Goal: Find specific page/section: Find specific page/section

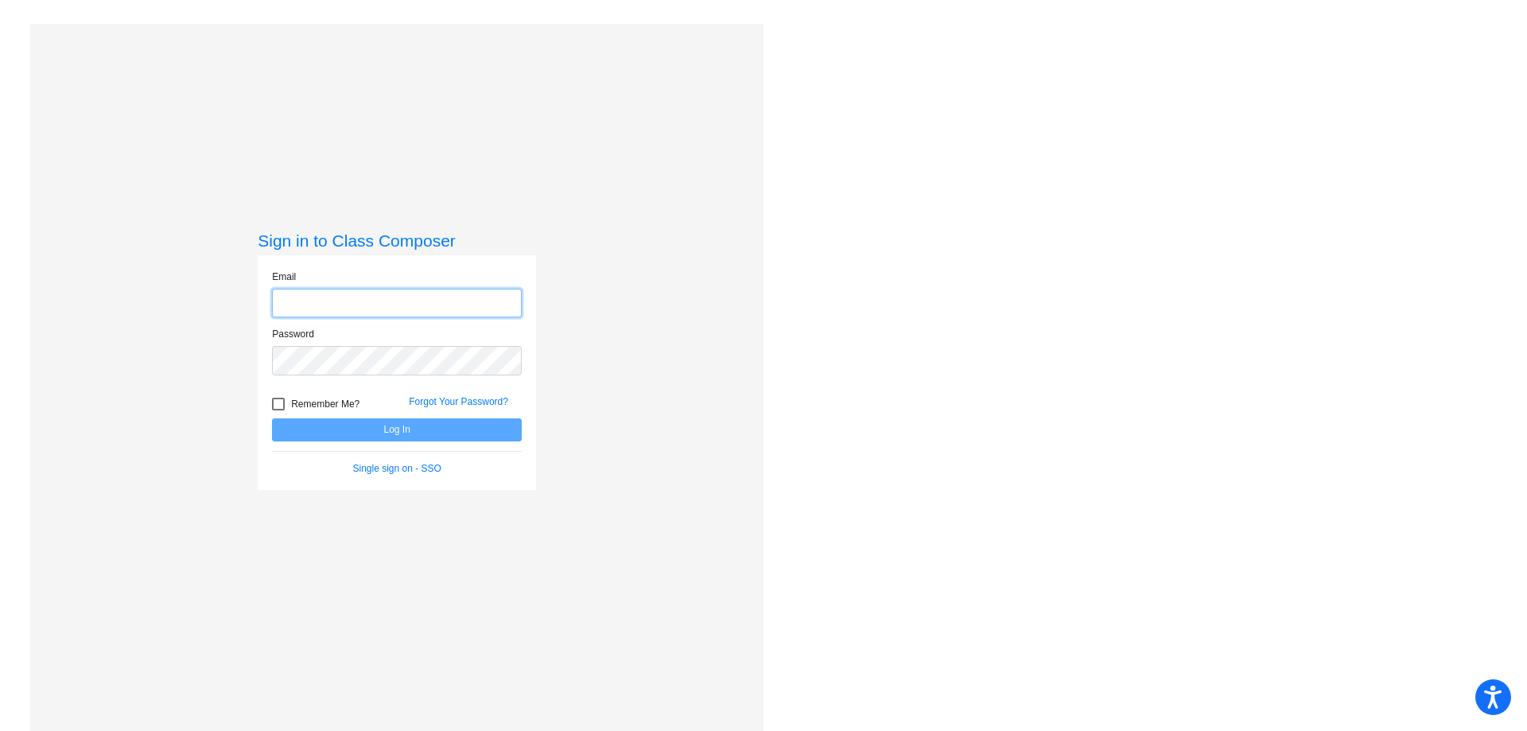
type input "[EMAIL_ADDRESS][PERSON_NAME][DOMAIN_NAME]"
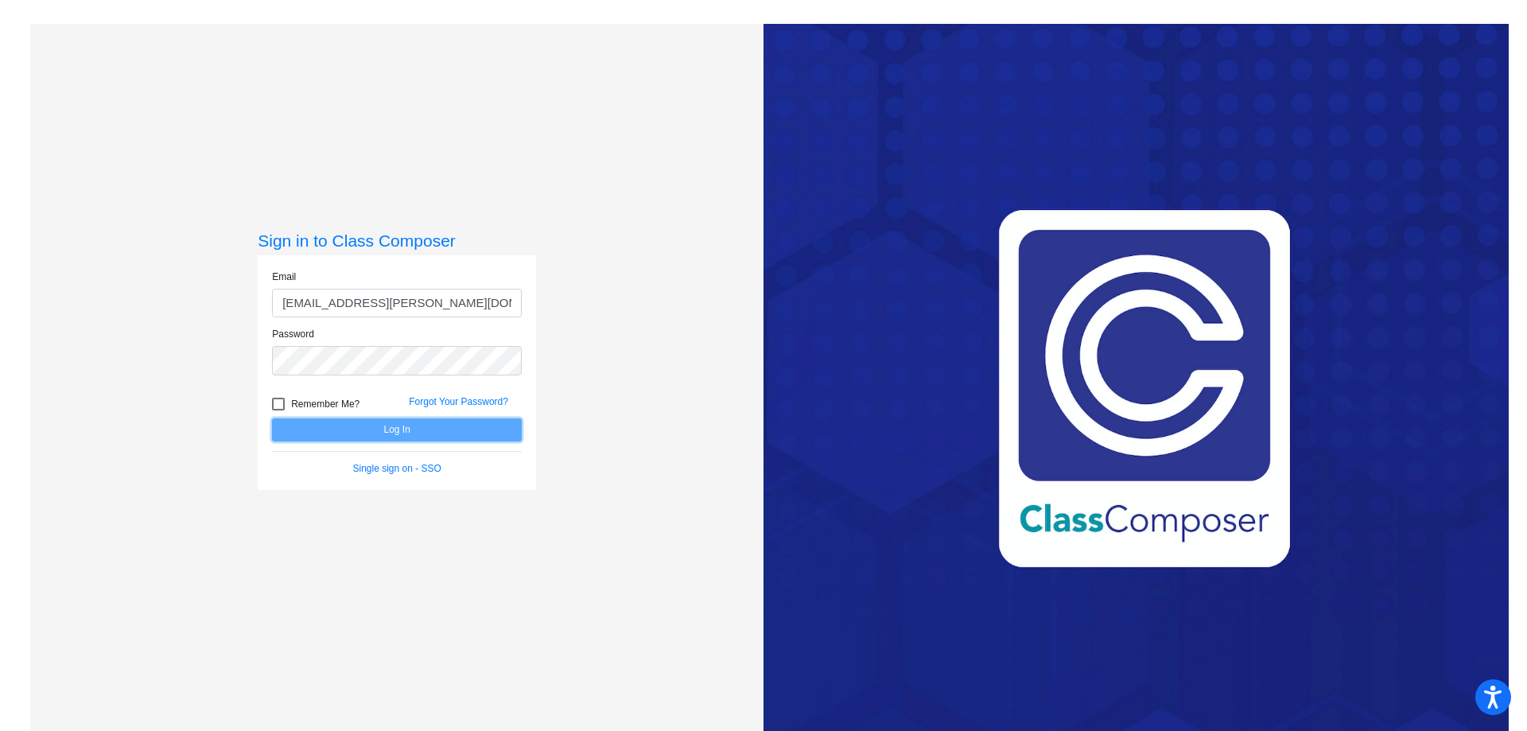
click at [428, 431] on button "Log In" at bounding box center [397, 429] width 250 height 23
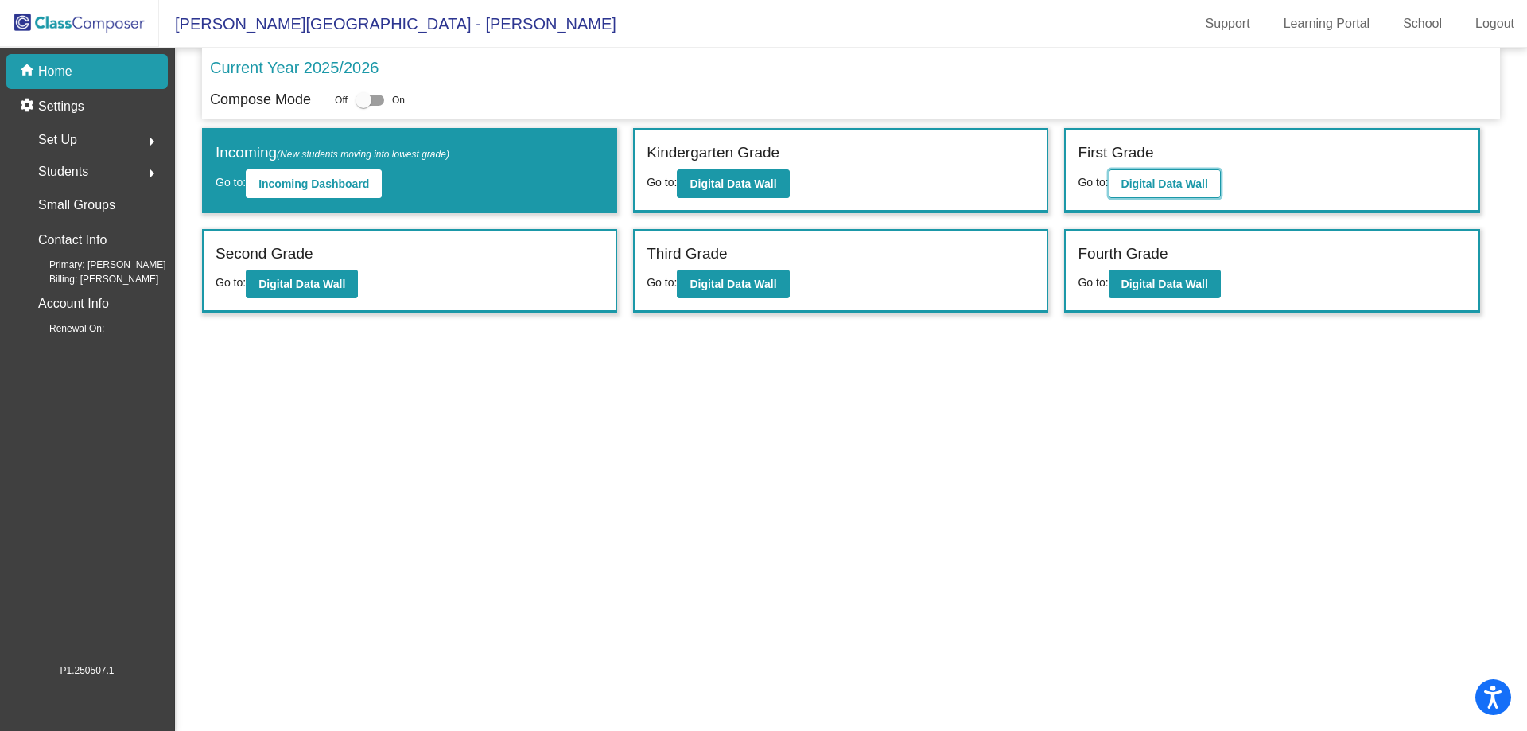
click at [1190, 190] on button "Digital Data Wall" at bounding box center [1165, 183] width 112 height 29
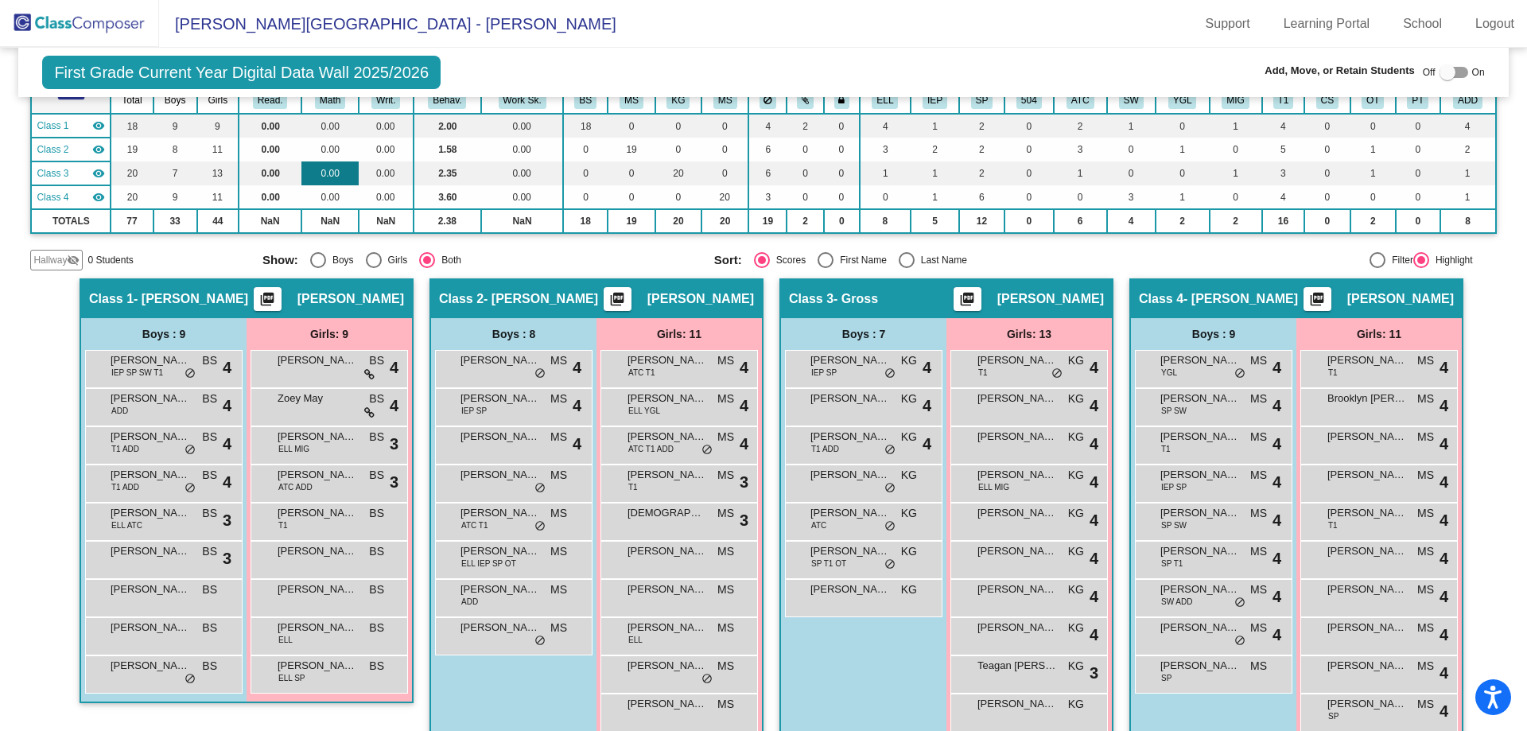
scroll to position [159, 0]
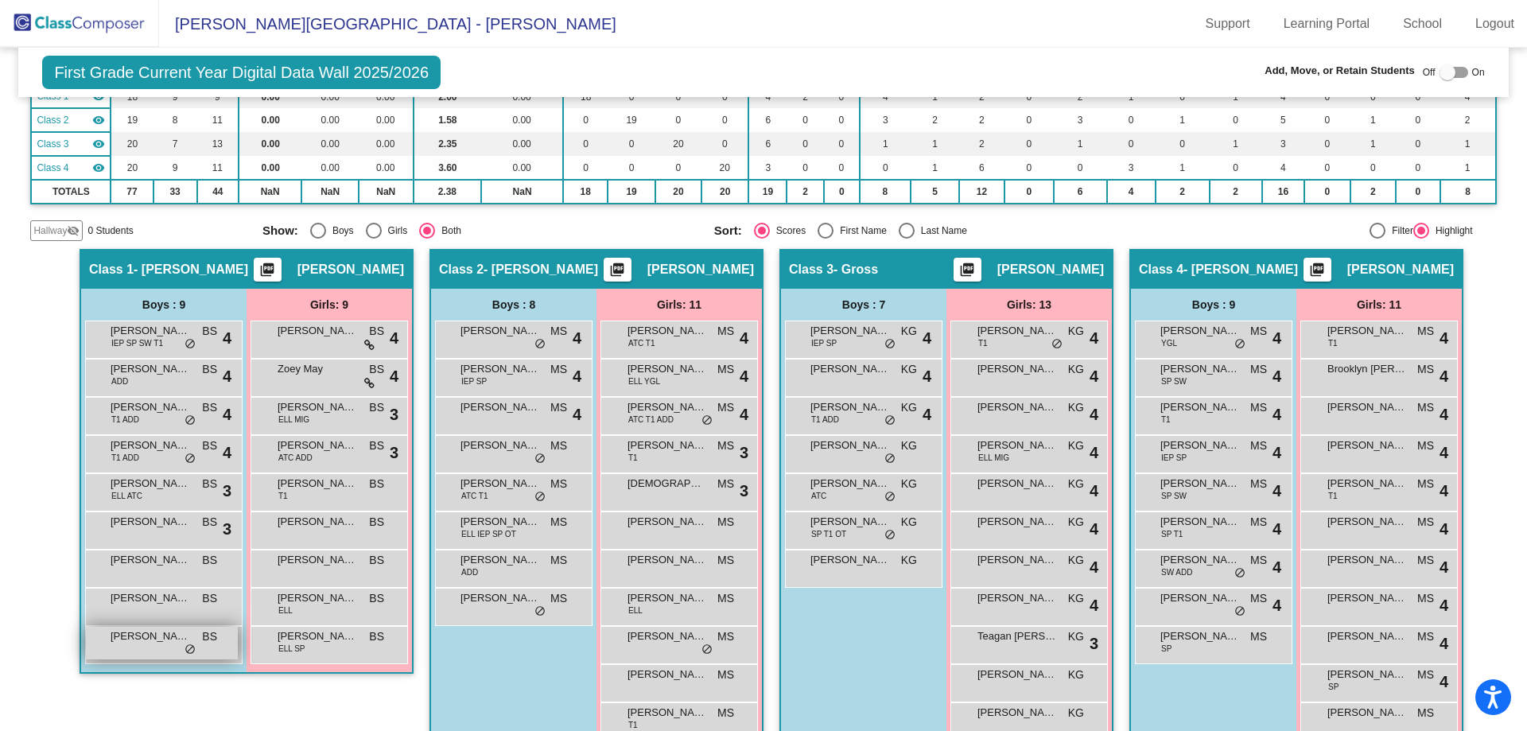
click at [184, 645] on span "do_not_disturb_alt" at bounding box center [189, 649] width 11 height 13
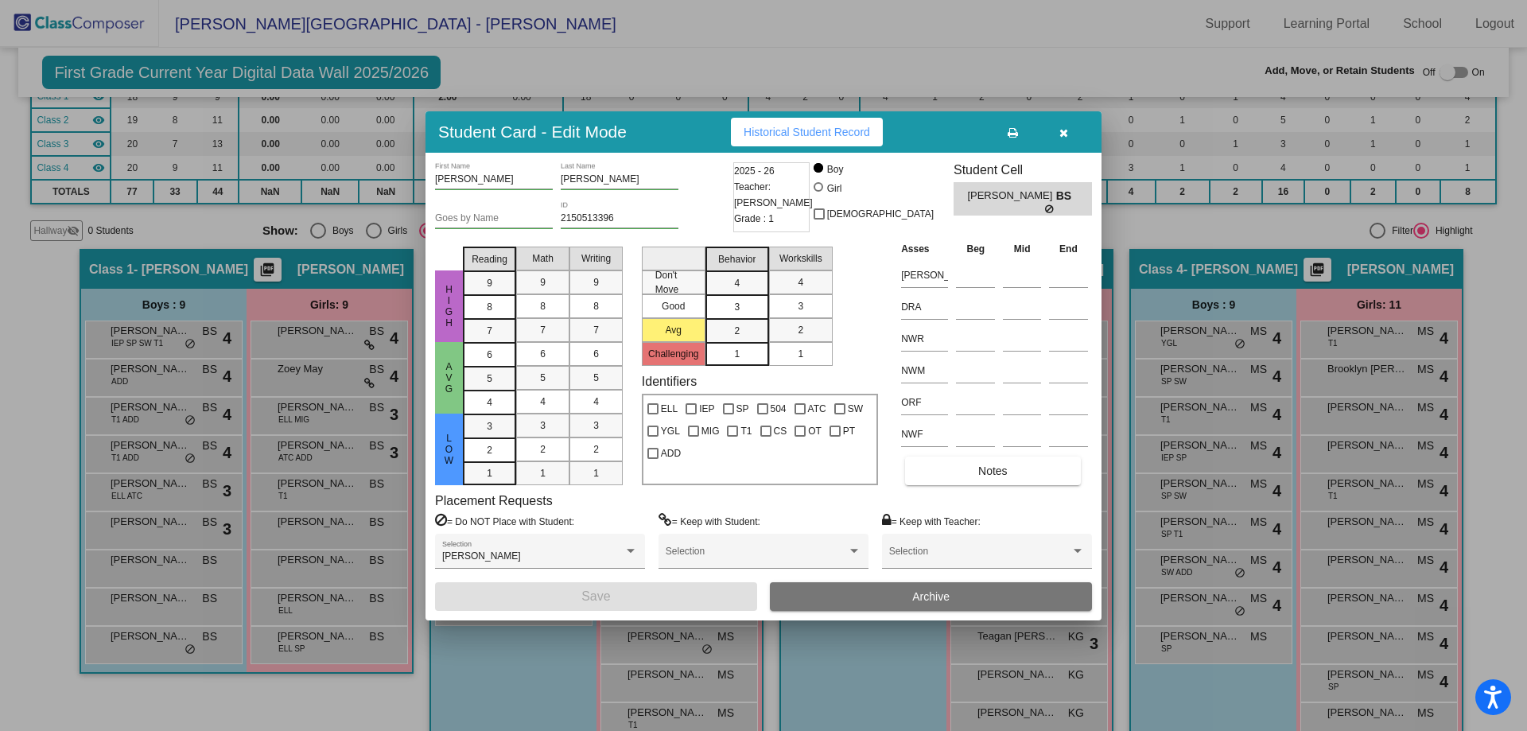
click at [280, 691] on div at bounding box center [763, 365] width 1527 height 731
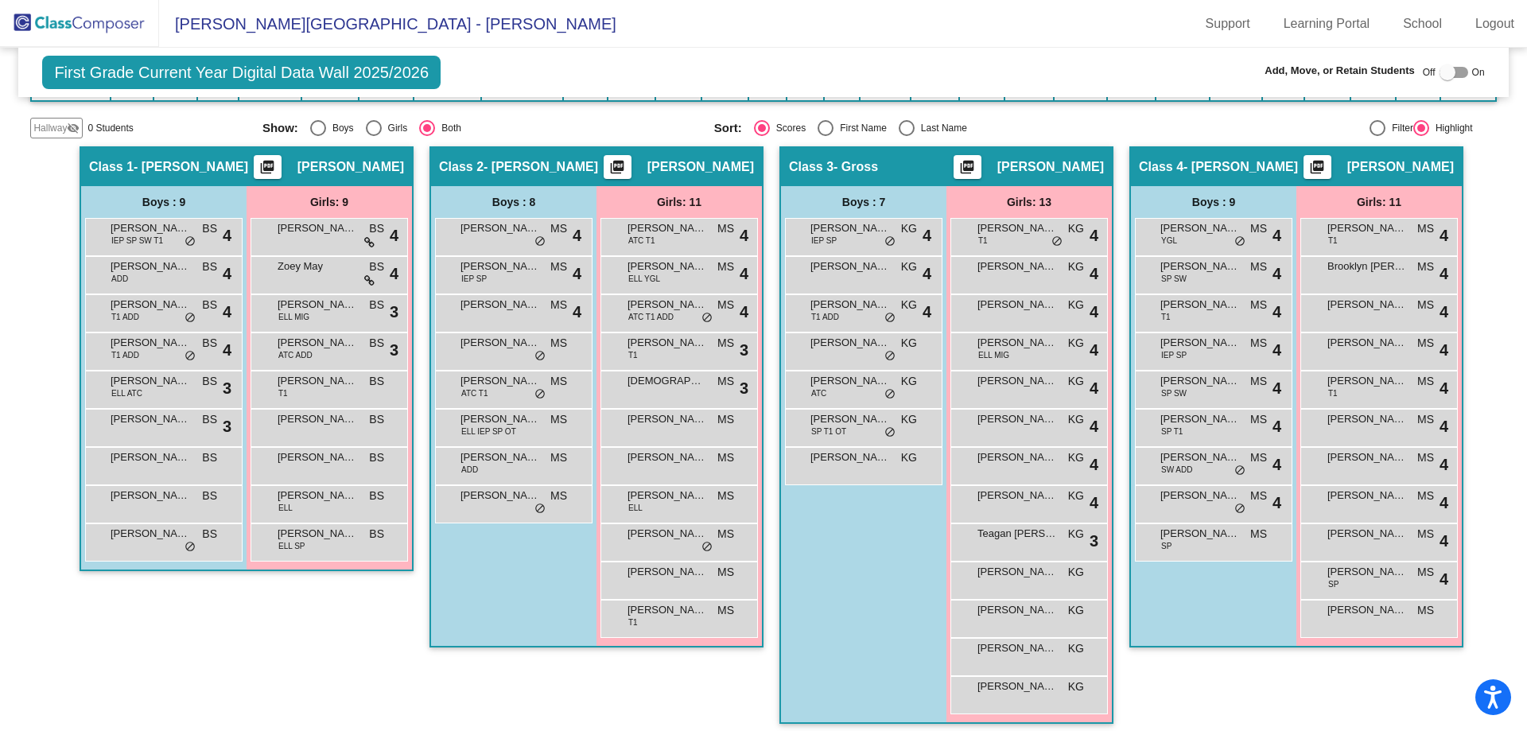
scroll to position [270, 0]
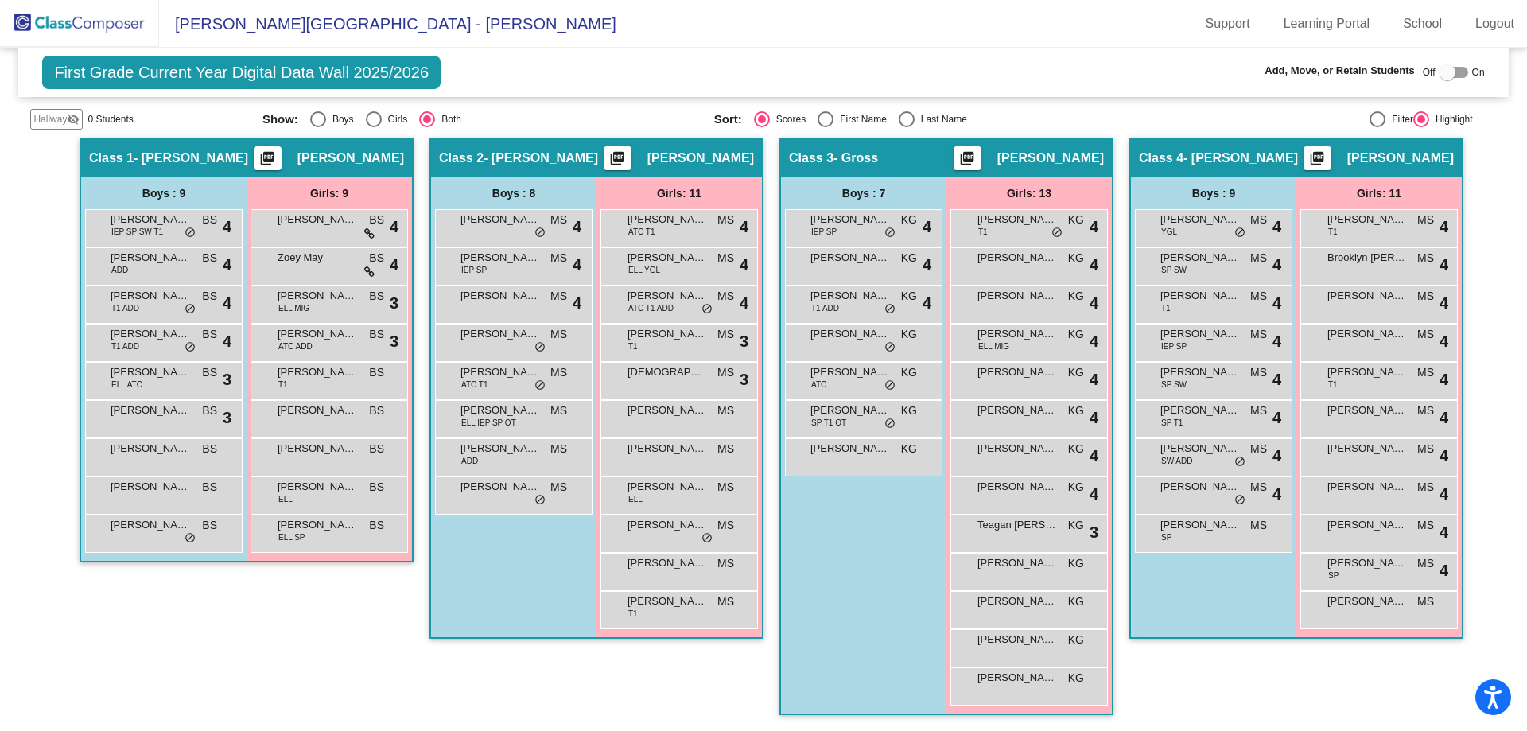
click at [524, 62] on div "First Grade Current Year Digital Data Wall 2025/2026 Add, Move, or Retain Stude…" at bounding box center [762, 72] width 1489 height 49
